Goal: Information Seeking & Learning: Check status

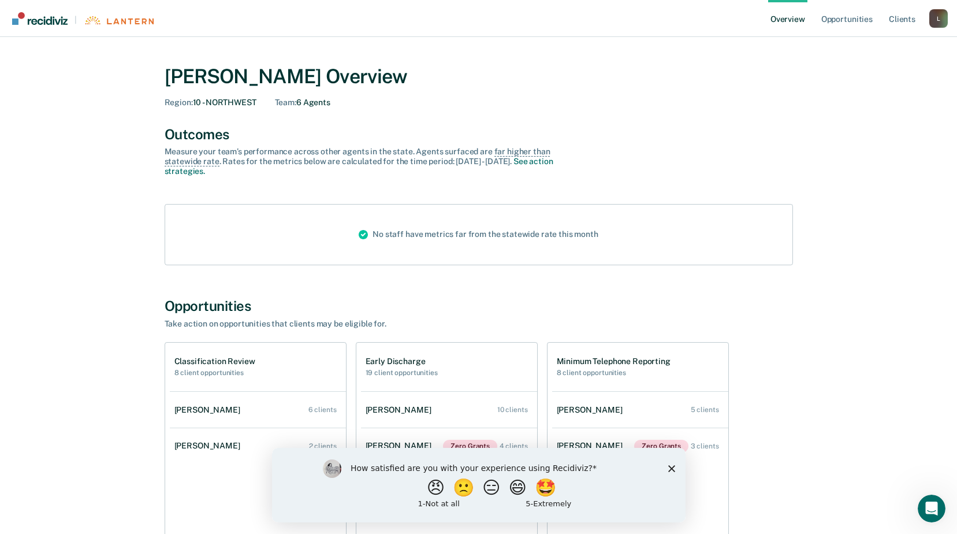
click at [668, 467] on icon "Close survey" at bounding box center [671, 467] width 7 height 7
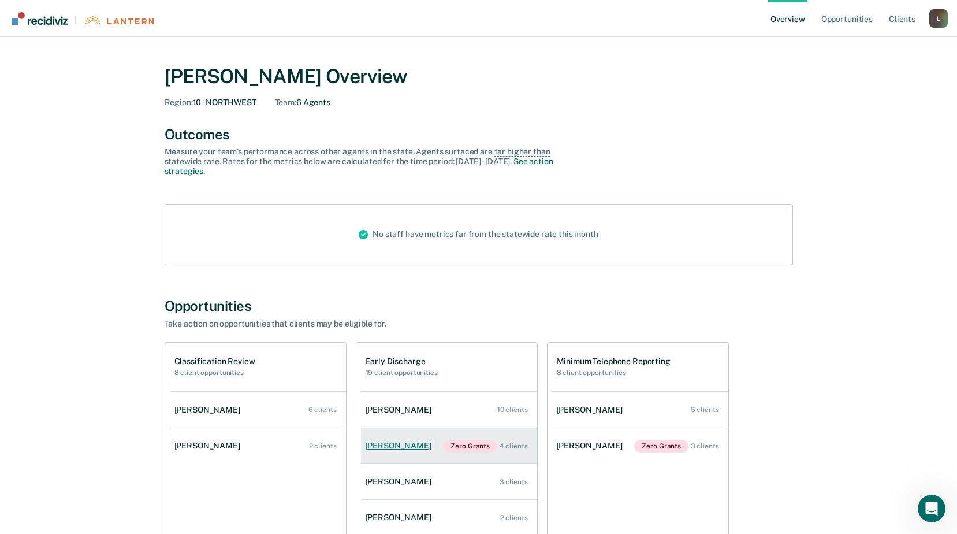
click at [425, 445] on div "[PERSON_NAME]" at bounding box center [401, 446] width 70 height 10
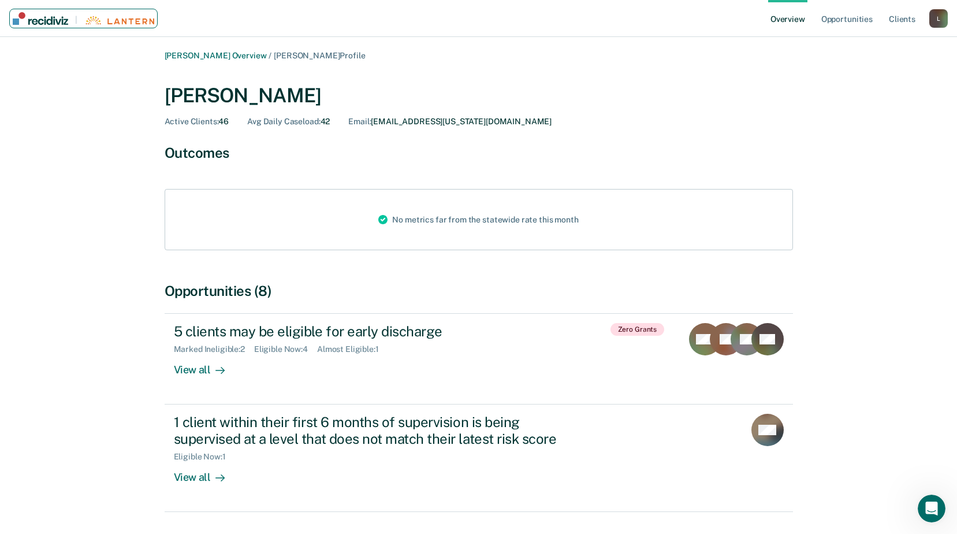
click at [54, 25] on link "|" at bounding box center [83, 19] width 148 height 20
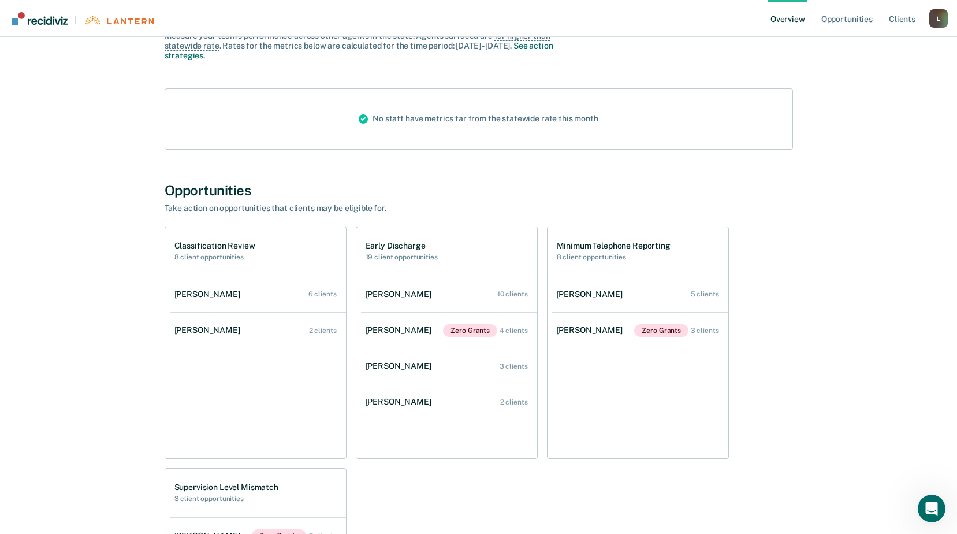
scroll to position [231, 0]
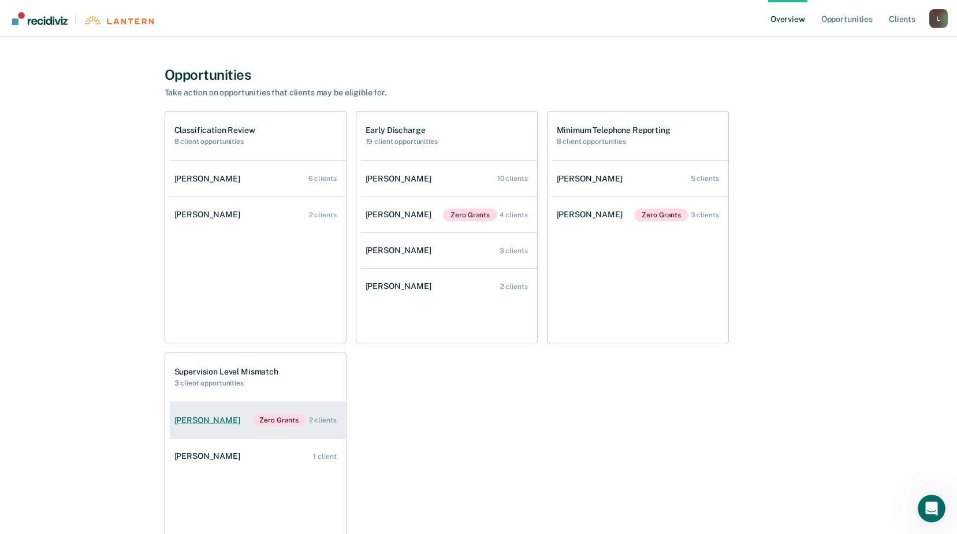
click at [224, 422] on div "[PERSON_NAME]" at bounding box center [209, 420] width 70 height 10
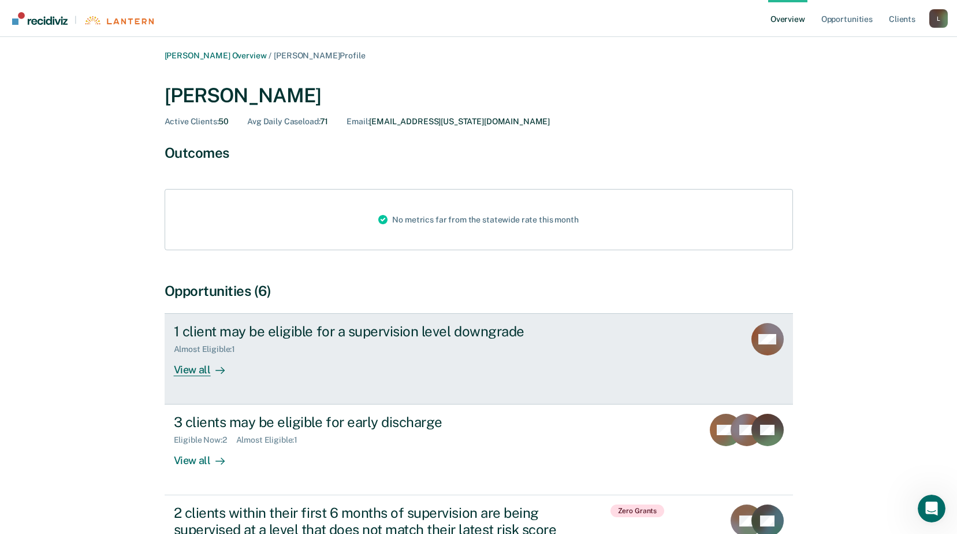
click at [588, 389] on link "1 client may be eligible for a supervision level downgrade Almost Eligible : 1 …" at bounding box center [479, 358] width 629 height 91
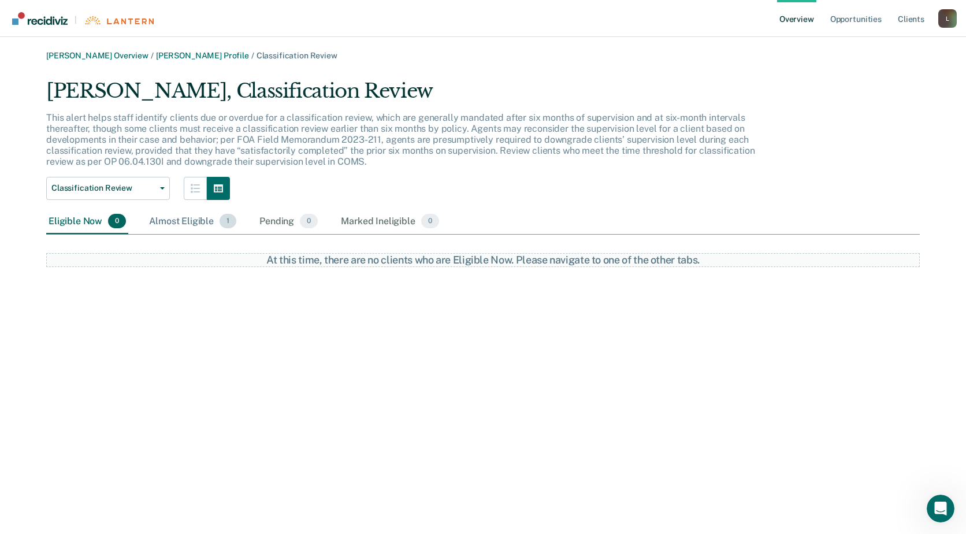
click at [198, 218] on div "Almost Eligible 1" at bounding box center [193, 221] width 92 height 25
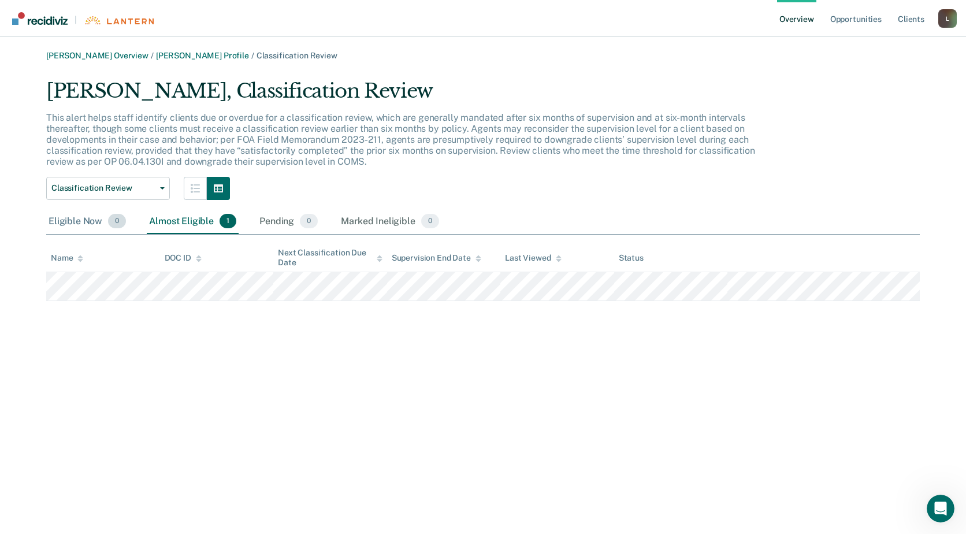
click at [82, 217] on div "Eligible Now 0" at bounding box center [87, 221] width 82 height 25
